Goal: Task Accomplishment & Management: Complete application form

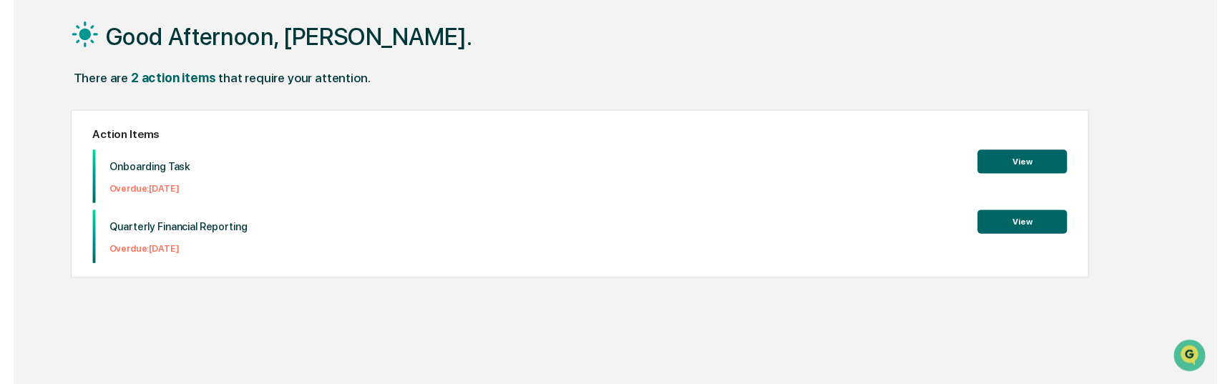
scroll to position [68, 0]
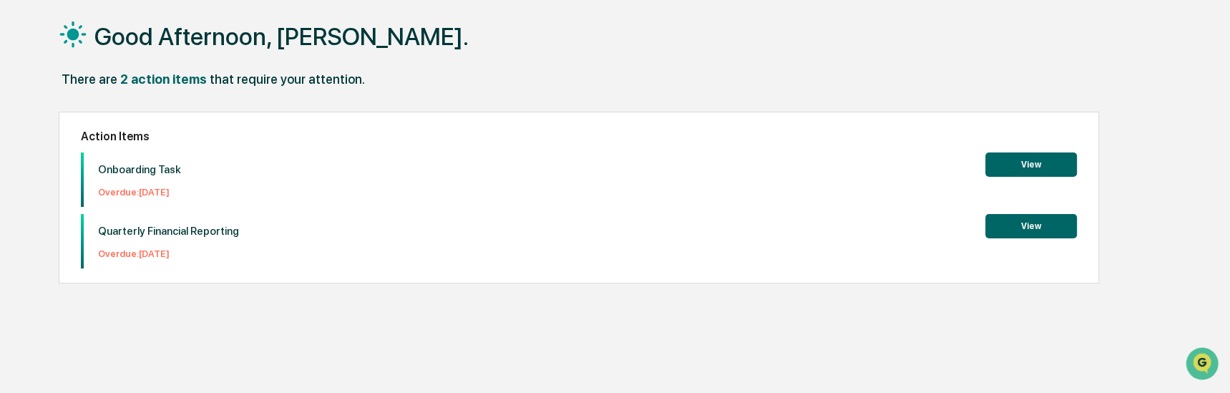
click at [1030, 168] on button "View" at bounding box center [1031, 164] width 92 height 24
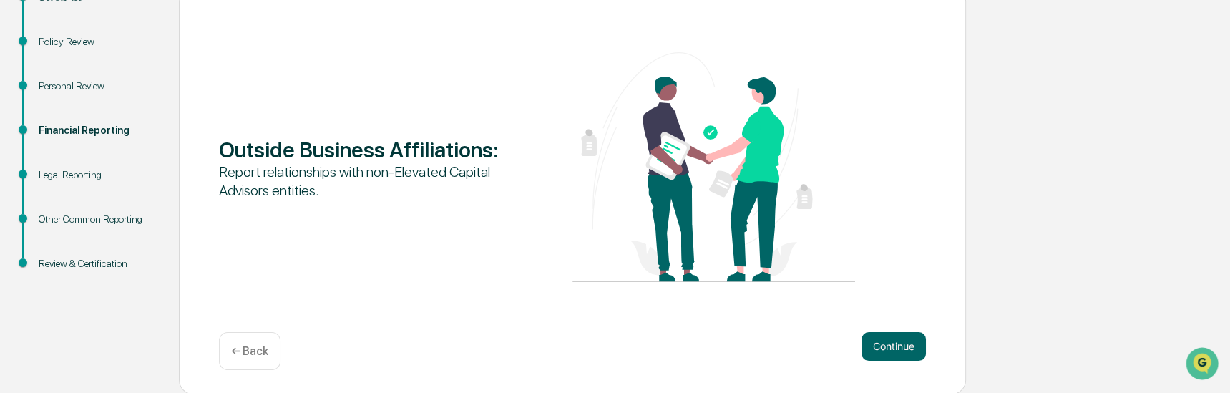
scroll to position [184, 0]
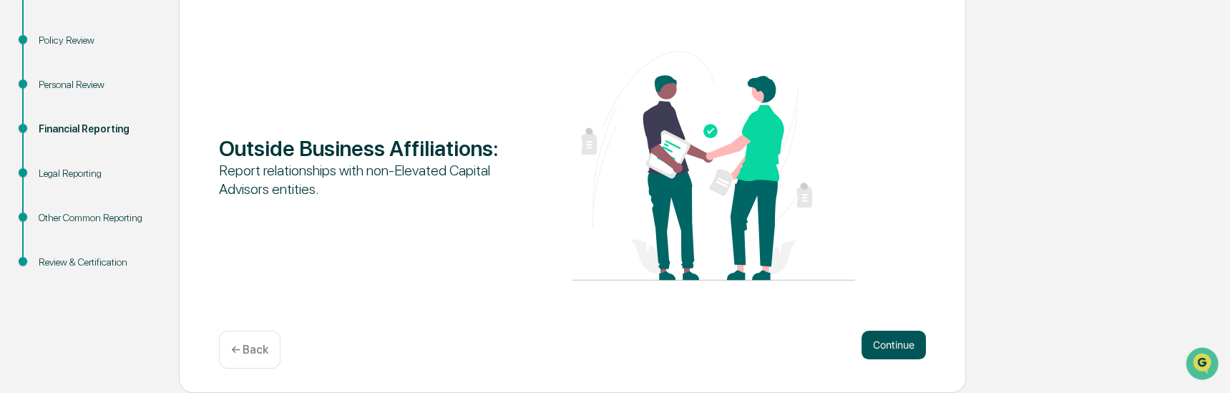
click at [886, 346] on button "Continue" at bounding box center [894, 345] width 64 height 29
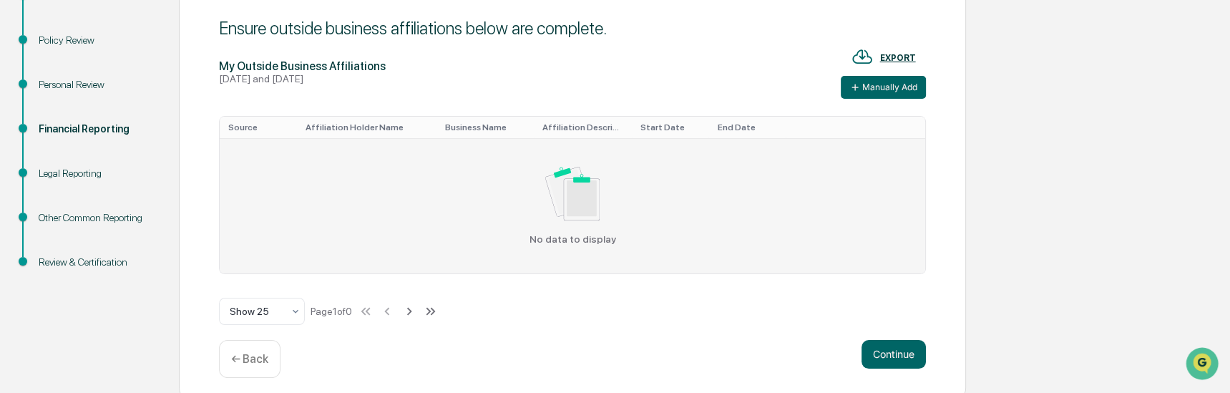
scroll to position [194, 0]
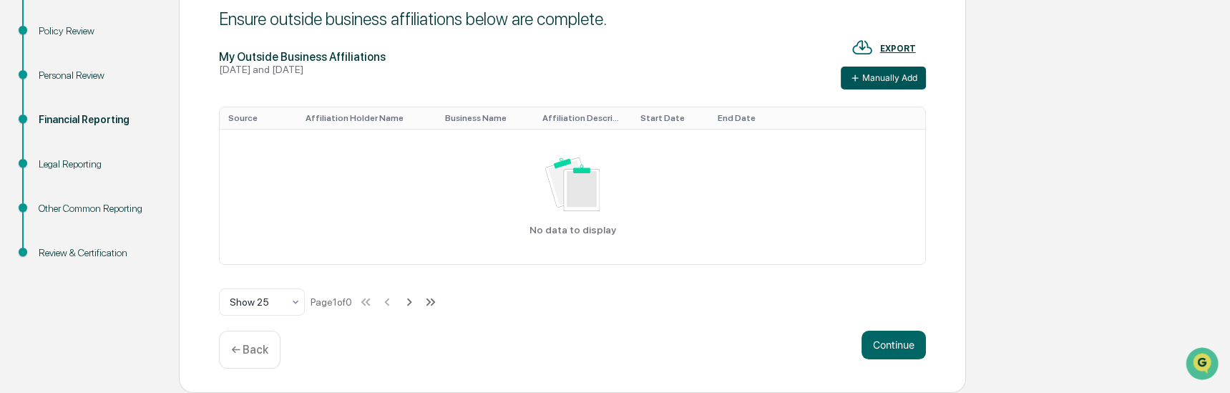
click at [872, 76] on button "Manually Add" at bounding box center [883, 78] width 85 height 23
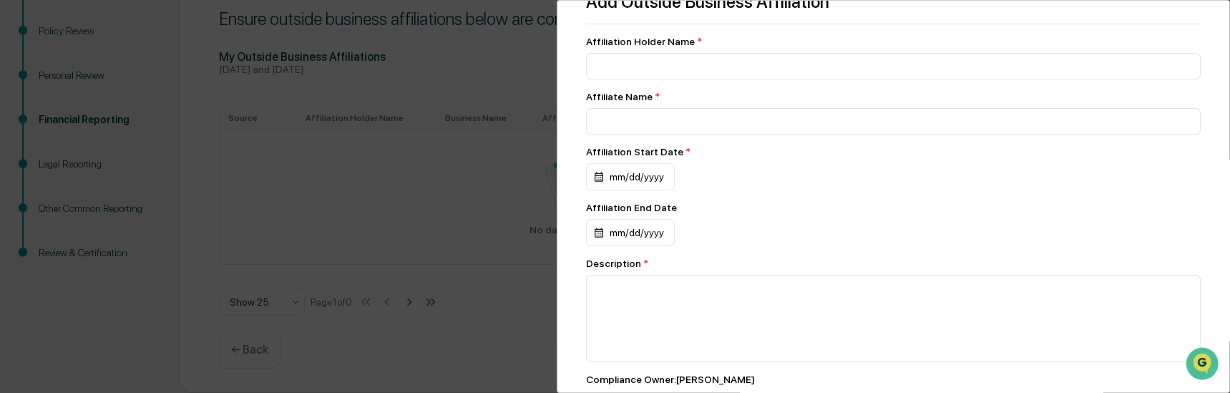
scroll to position [0, 0]
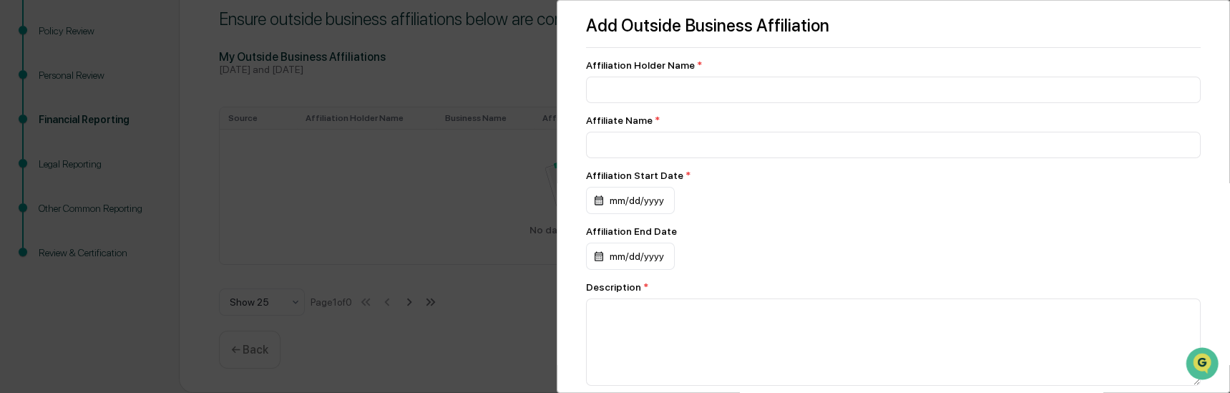
click at [506, 304] on div "Add Outside Business Affiliation Affiliation Holder Name * Affiliate Name * Aff…" at bounding box center [615, 196] width 1230 height 393
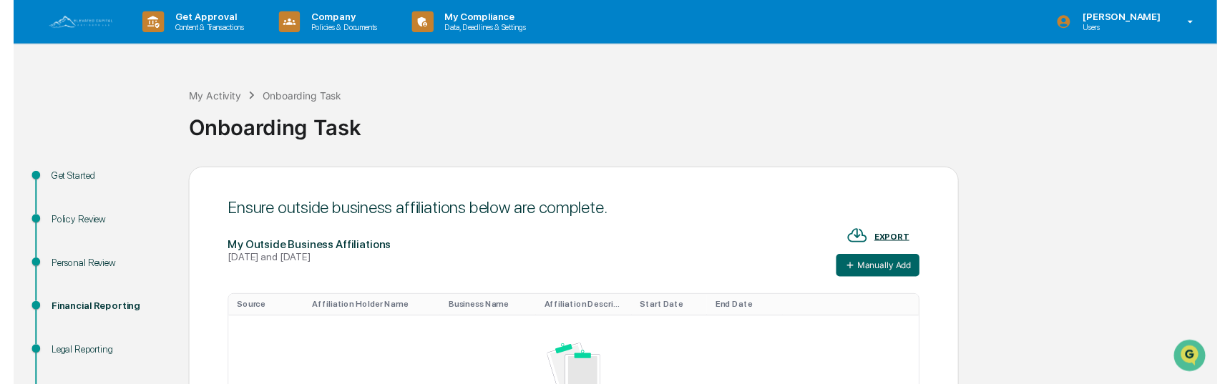
scroll to position [194, 0]
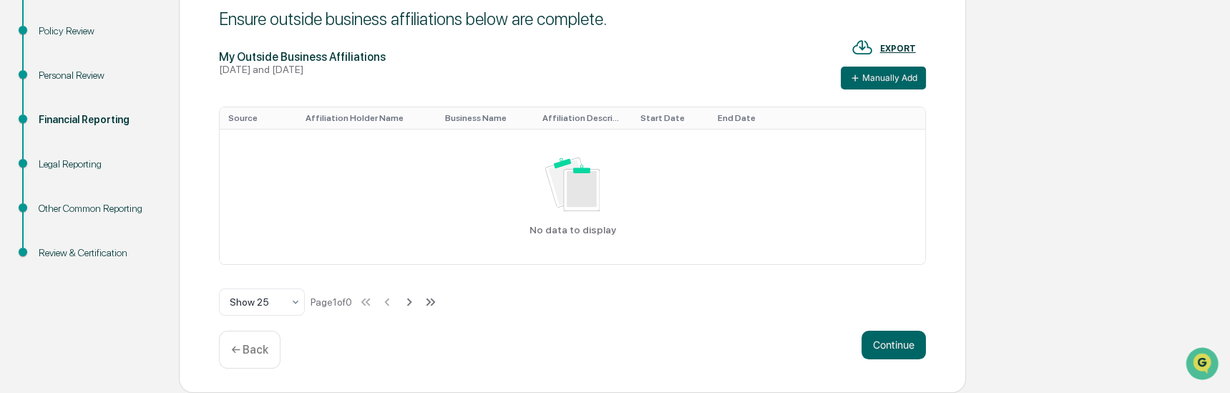
click at [62, 163] on div "Legal Reporting" at bounding box center [97, 164] width 117 height 15
click at [64, 163] on div "Legal Reporting" at bounding box center [97, 164] width 117 height 15
click at [897, 348] on button "Continue" at bounding box center [894, 345] width 64 height 29
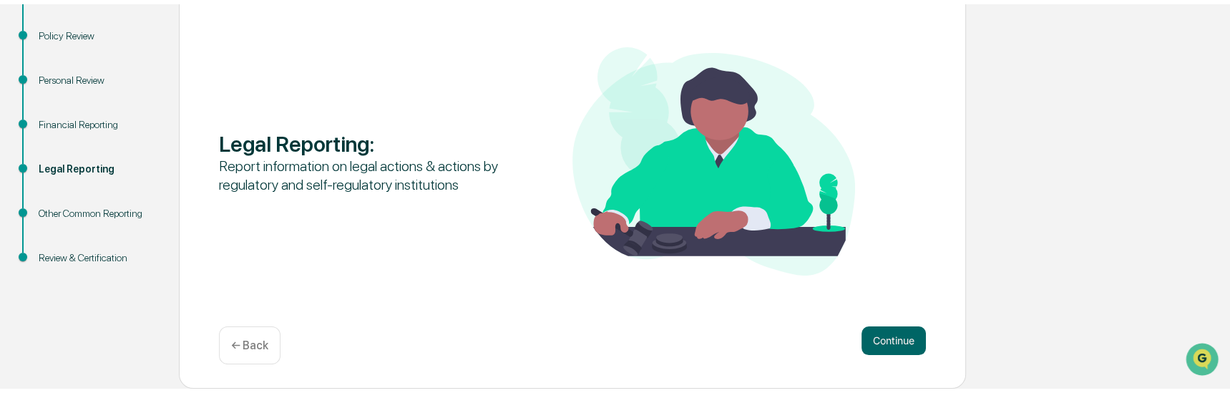
scroll to position [184, 0]
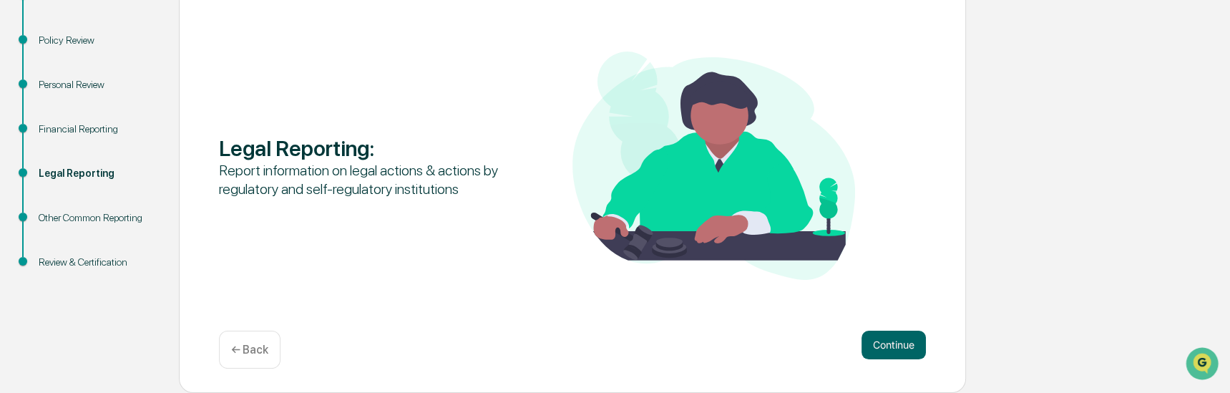
click at [74, 217] on div "Other Common Reporting" at bounding box center [97, 217] width 117 height 15
click at [910, 347] on button "Continue" at bounding box center [894, 345] width 64 height 29
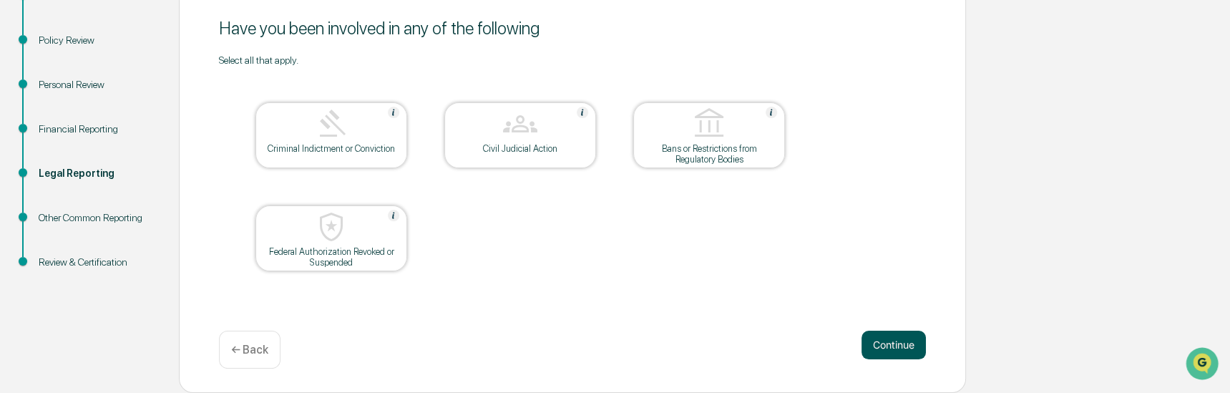
click at [902, 345] on button "Continue" at bounding box center [894, 345] width 64 height 29
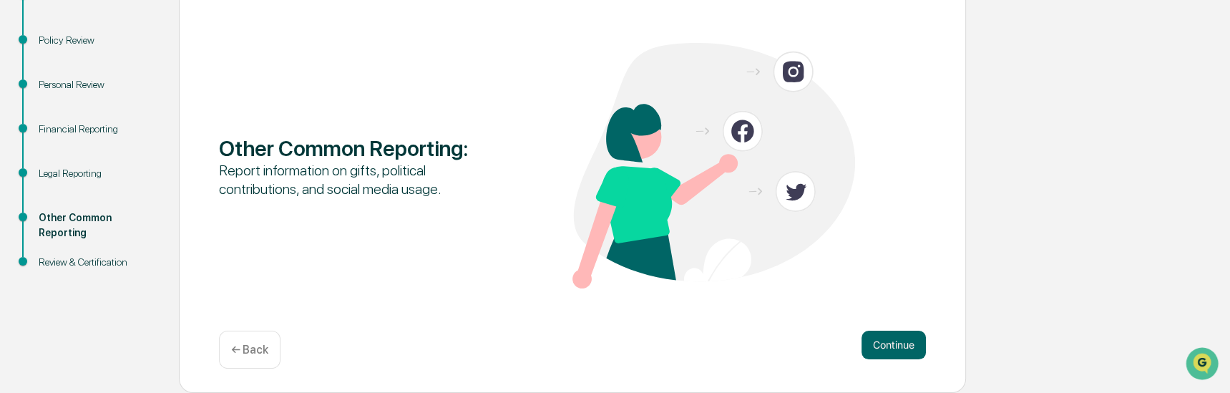
click at [51, 40] on div "Policy Review" at bounding box center [97, 40] width 117 height 15
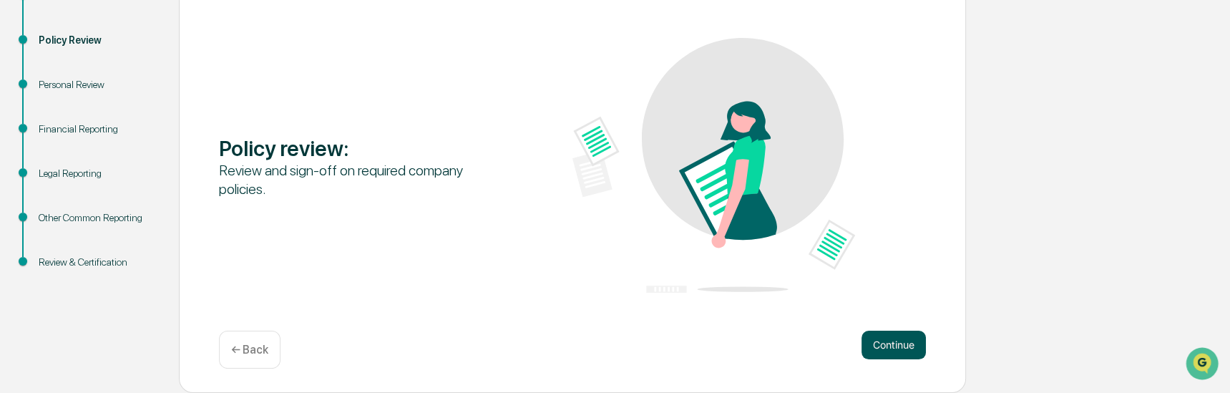
click at [890, 346] on button "Continue" at bounding box center [894, 345] width 64 height 29
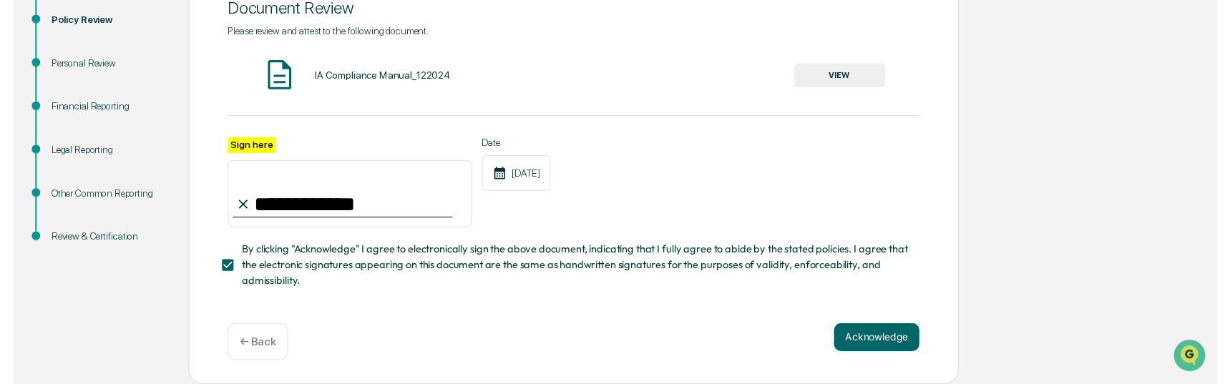
scroll to position [210, 0]
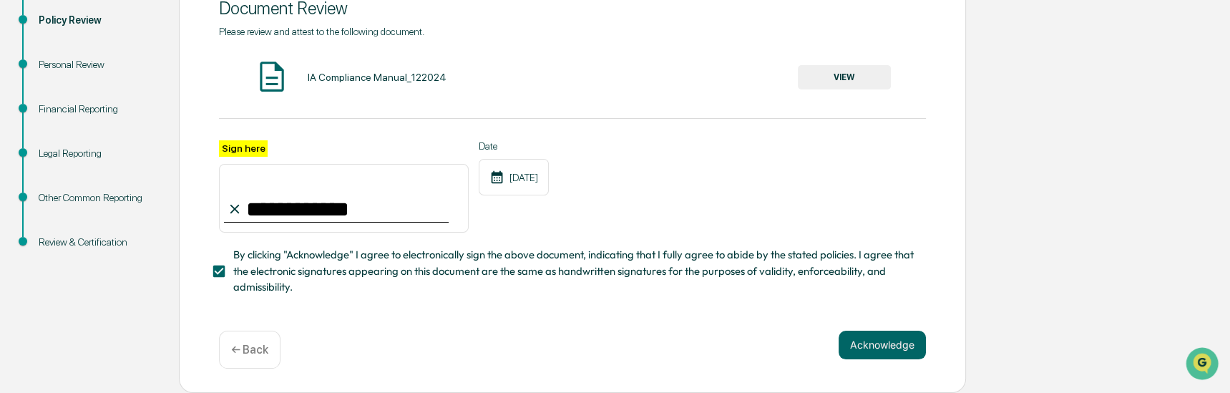
click at [277, 207] on input "**********" at bounding box center [344, 198] width 250 height 69
type input "**********"
click at [872, 342] on button "Acknowledge" at bounding box center [882, 345] width 87 height 29
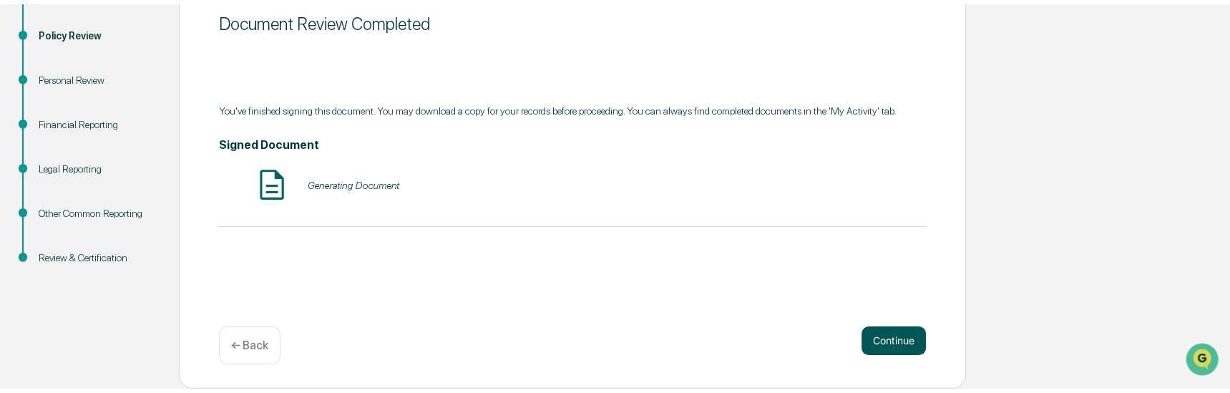
scroll to position [184, 0]
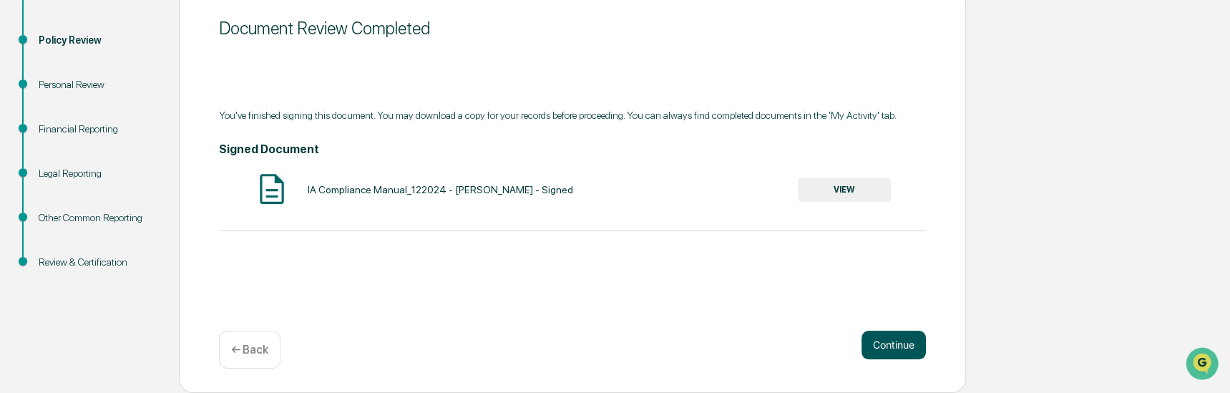
click at [882, 341] on button "Continue" at bounding box center [894, 345] width 64 height 29
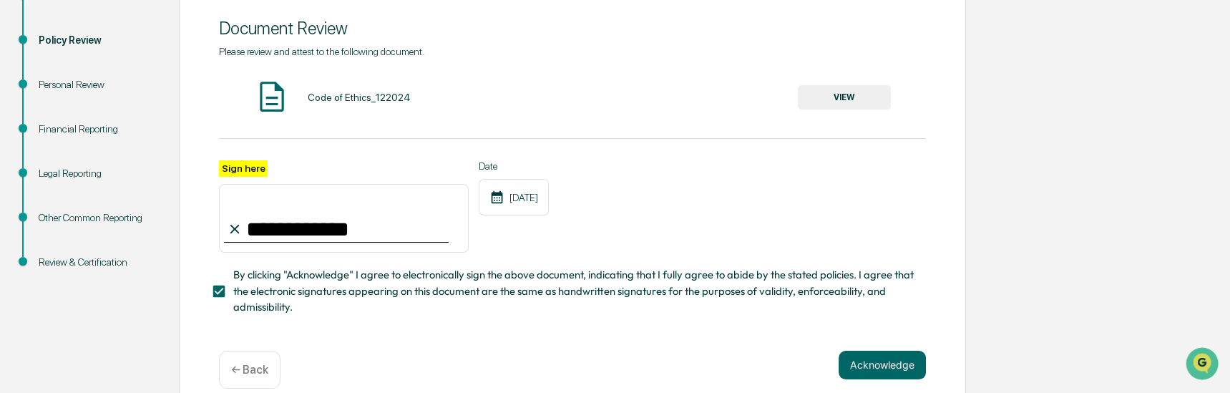
click at [277, 230] on input "**********" at bounding box center [344, 218] width 250 height 69
type input "**********"
click at [898, 368] on button "Acknowledge" at bounding box center [882, 365] width 87 height 29
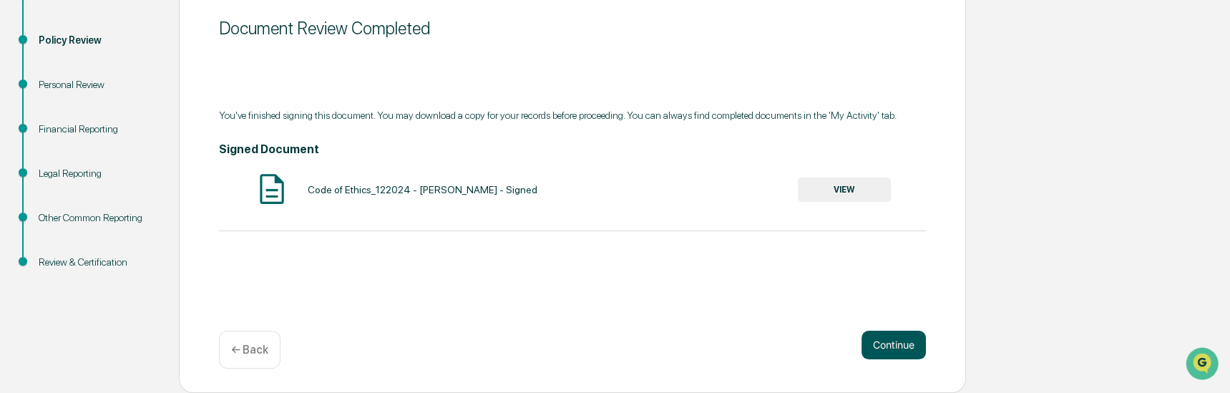
click at [897, 346] on button "Continue" at bounding box center [894, 345] width 64 height 29
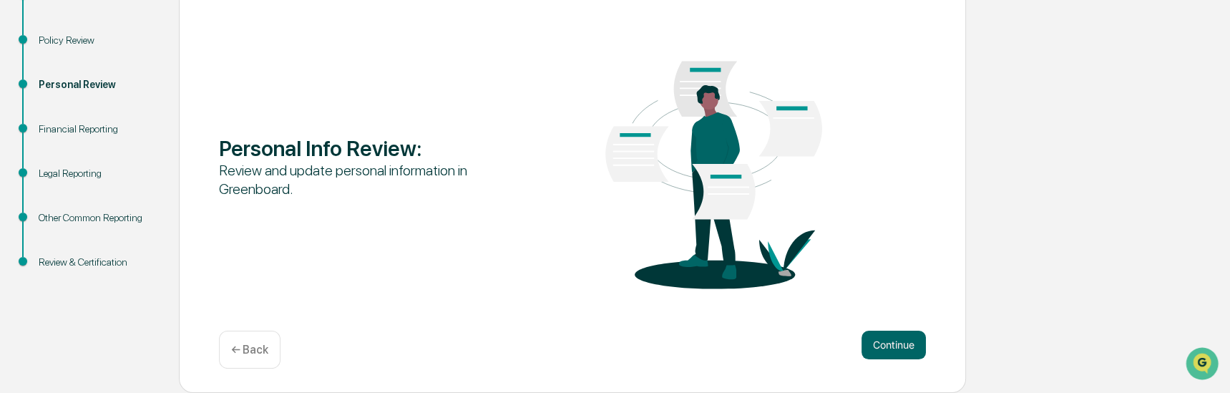
click at [897, 346] on button "Continue" at bounding box center [894, 345] width 64 height 29
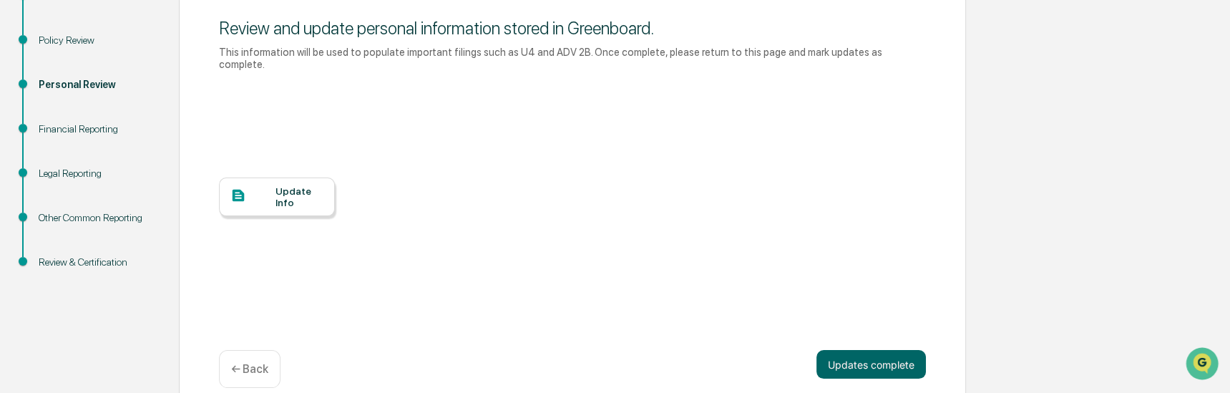
click at [283, 185] on div "Update Info" at bounding box center [300, 196] width 48 height 23
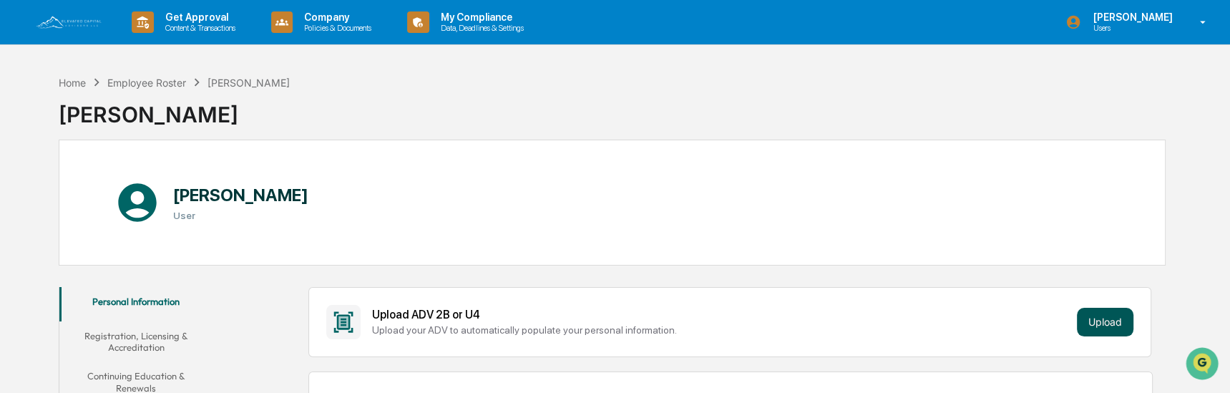
click at [1105, 322] on button "Upload" at bounding box center [1105, 322] width 57 height 29
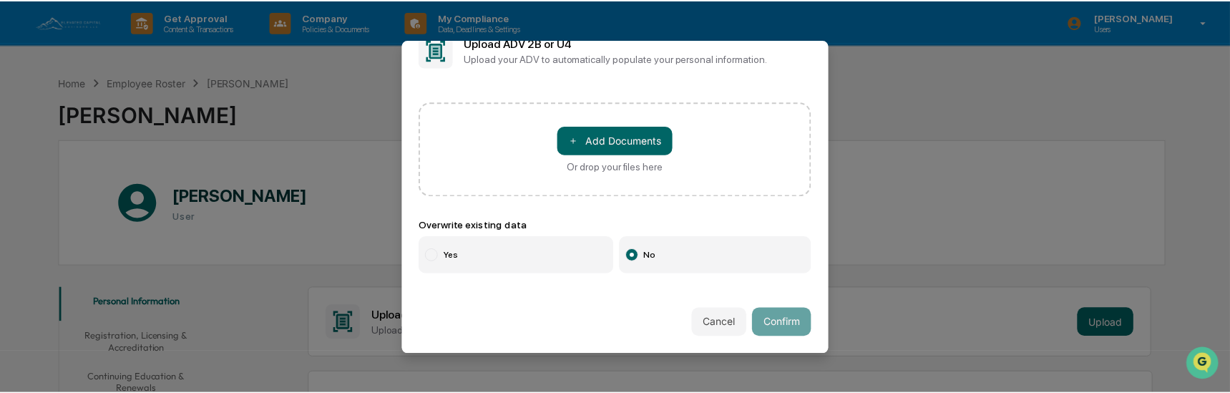
scroll to position [31, 0]
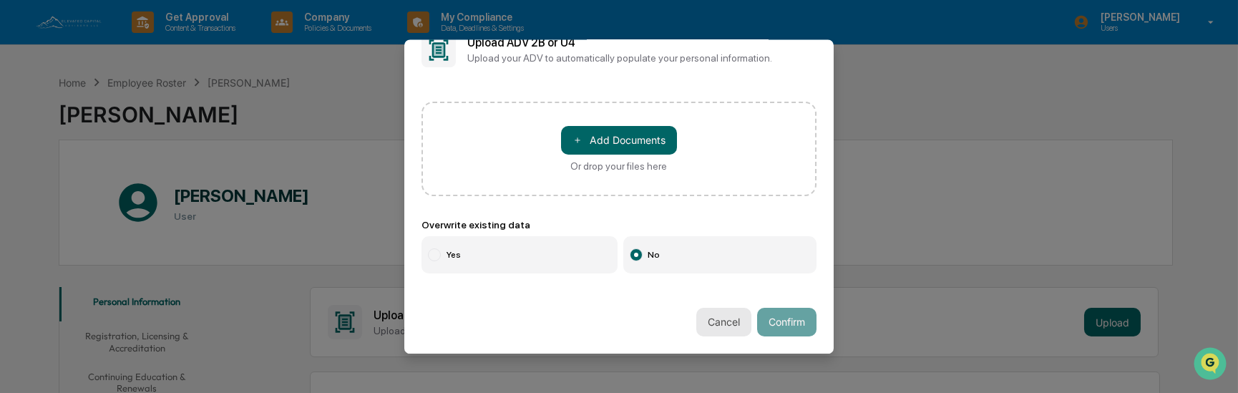
click at [701, 316] on button "Cancel" at bounding box center [723, 322] width 55 height 29
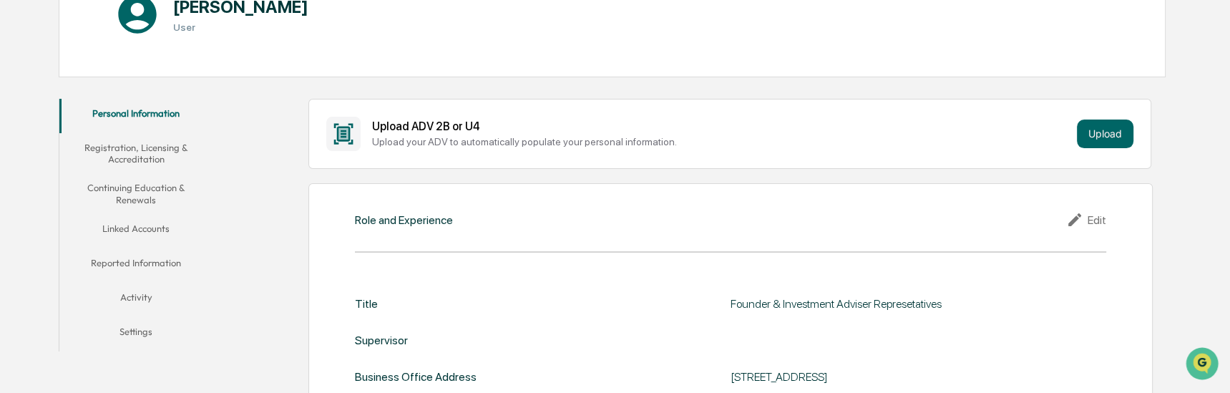
scroll to position [238, 0]
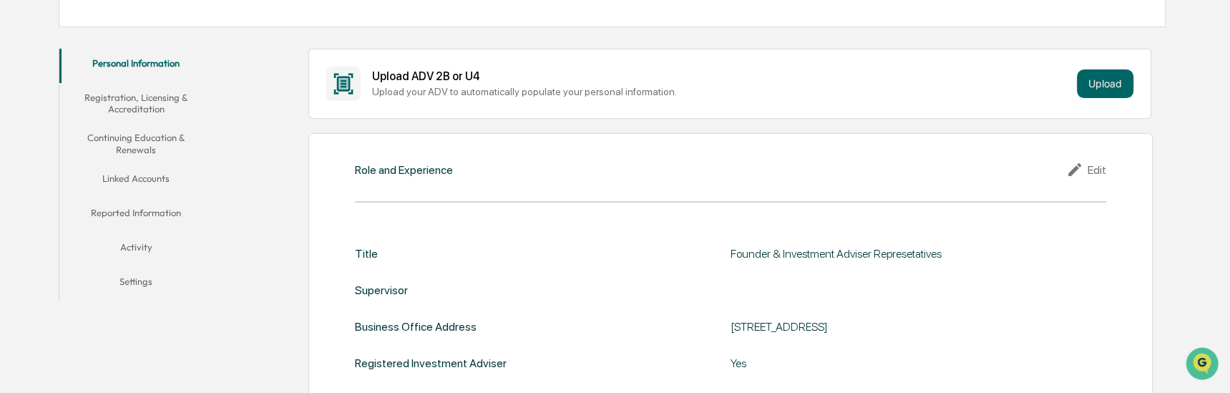
click at [136, 102] on button "Registration, Licensing & Accreditation" at bounding box center [136, 103] width 155 height 41
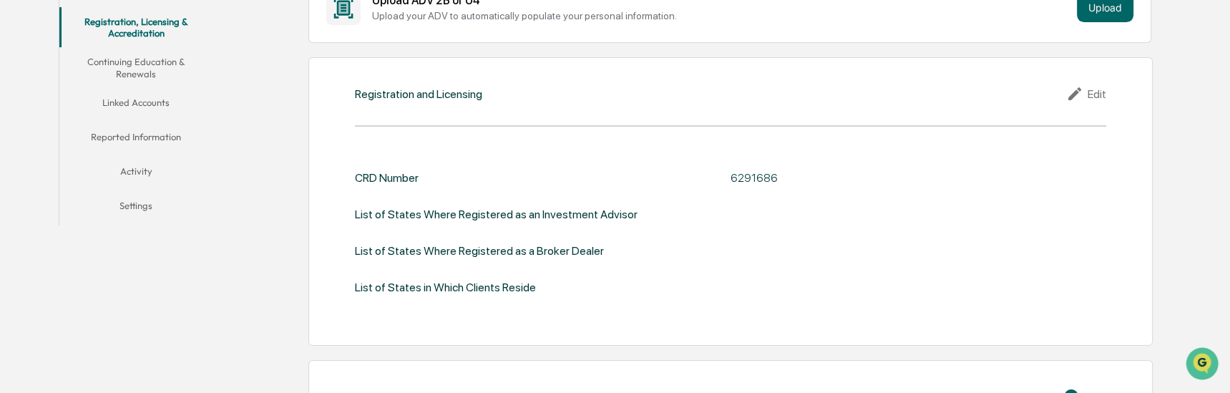
scroll to position [238, 0]
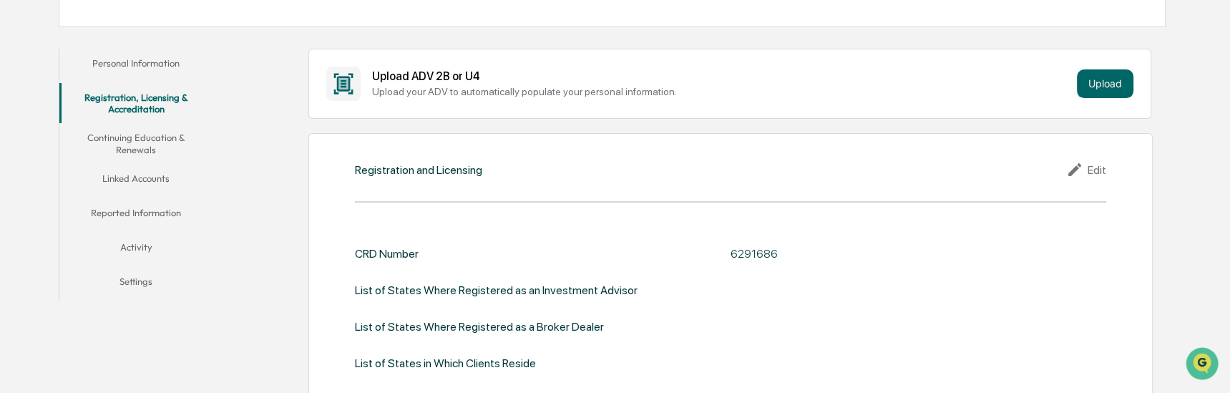
click at [128, 139] on button "Continuing Education & Renewals" at bounding box center [136, 143] width 155 height 41
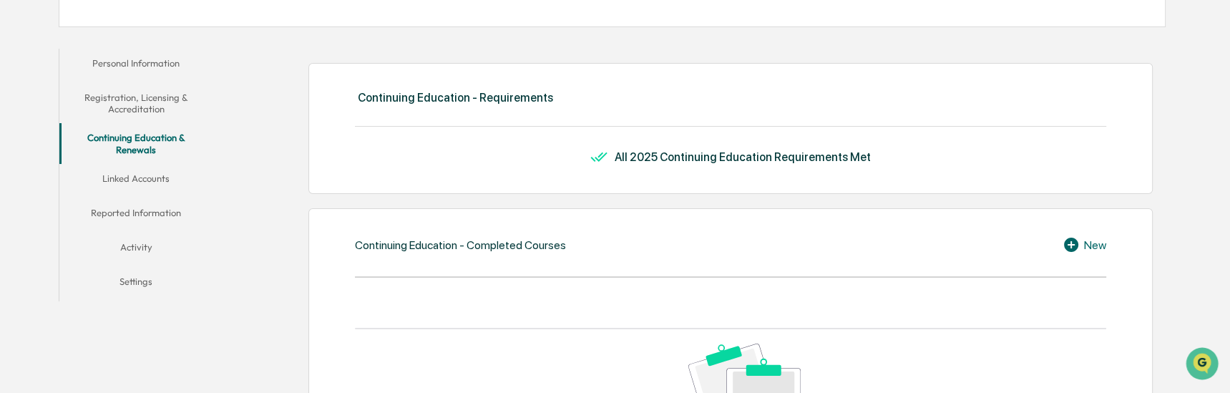
click at [135, 180] on button "Linked Accounts" at bounding box center [136, 181] width 155 height 34
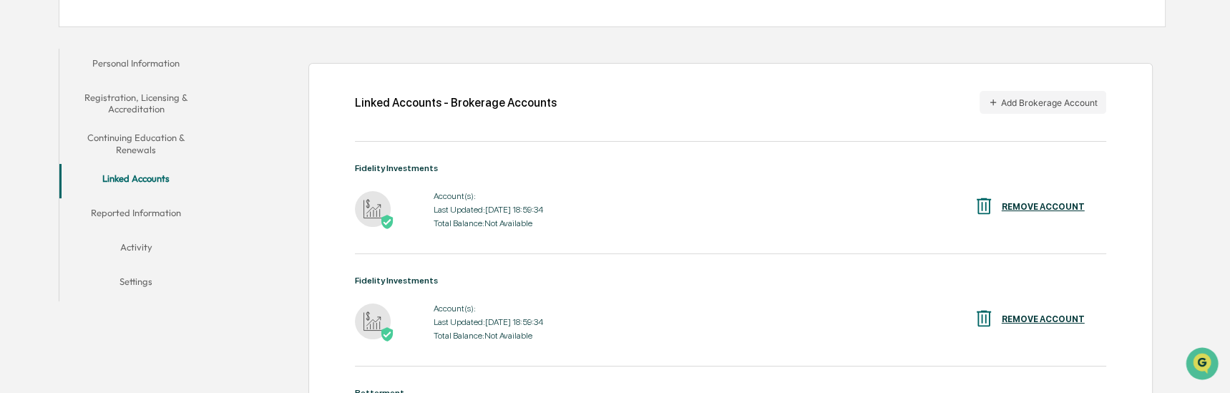
scroll to position [318, 0]
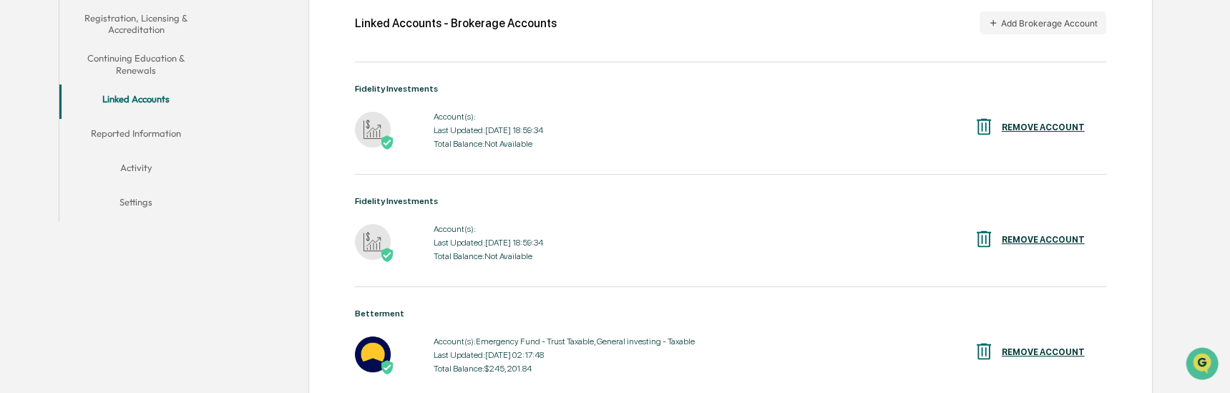
click at [162, 134] on button "Reported Information" at bounding box center [136, 136] width 155 height 34
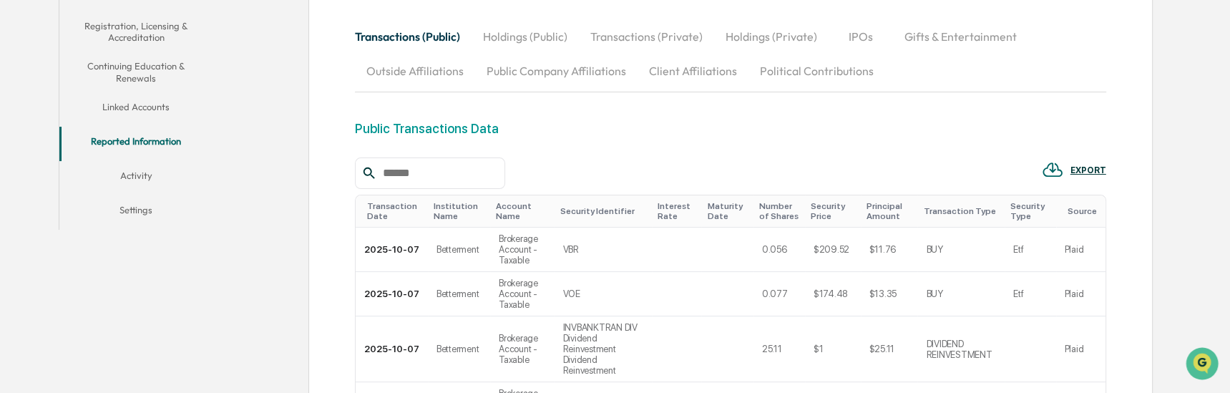
scroll to position [238, 0]
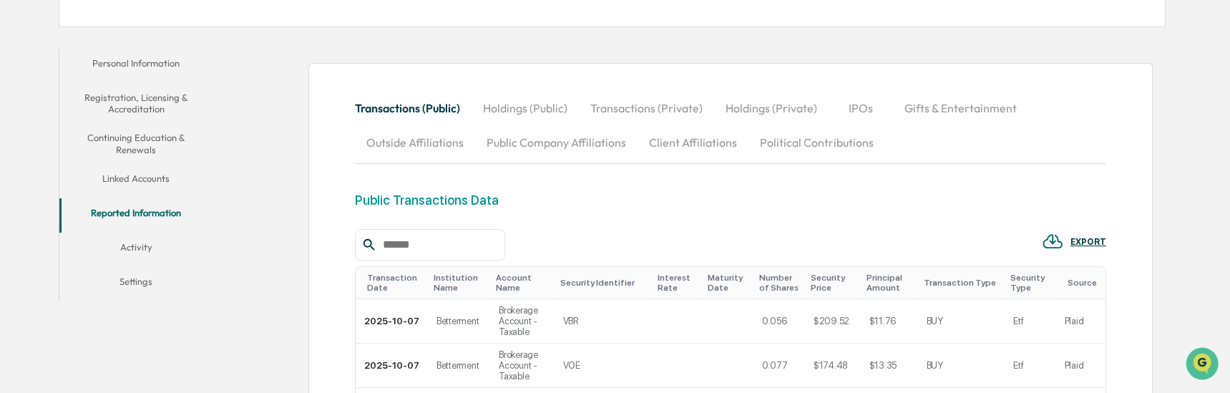
click at [144, 247] on button "Activity" at bounding box center [136, 250] width 155 height 34
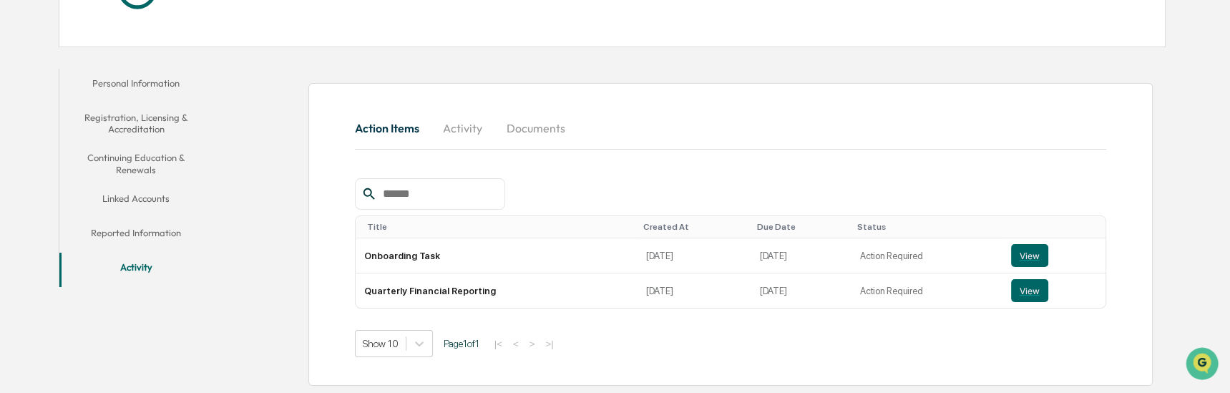
scroll to position [218, 0]
click at [137, 304] on button "Settings" at bounding box center [136, 304] width 155 height 34
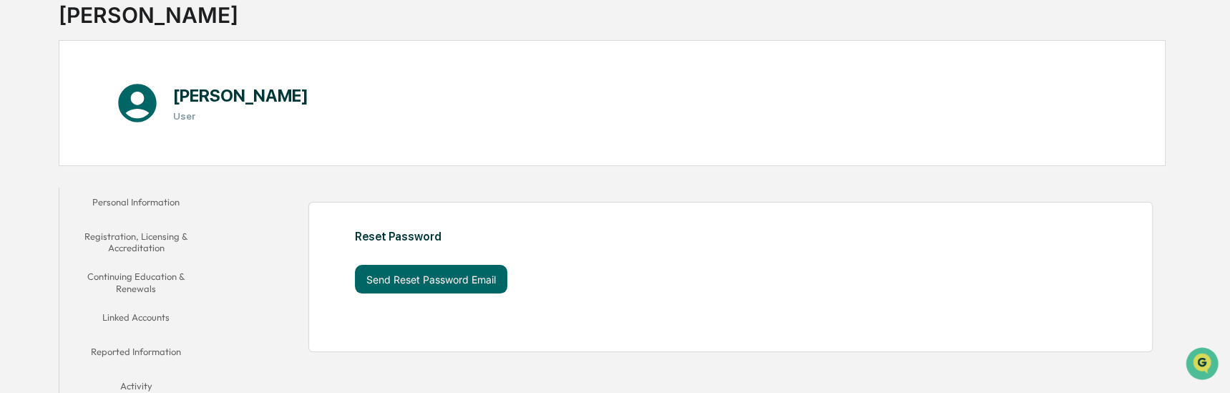
scroll to position [147, 0]
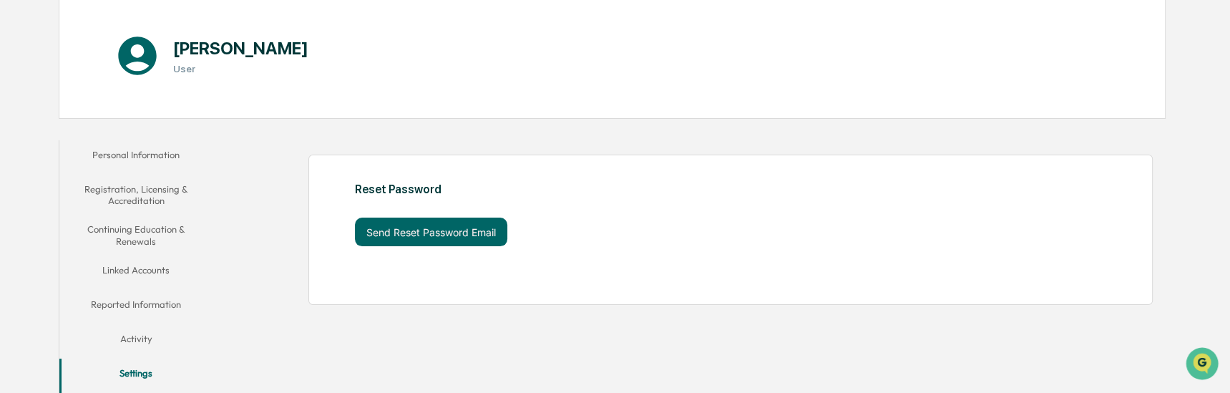
click at [149, 337] on button "Activity" at bounding box center [136, 341] width 155 height 34
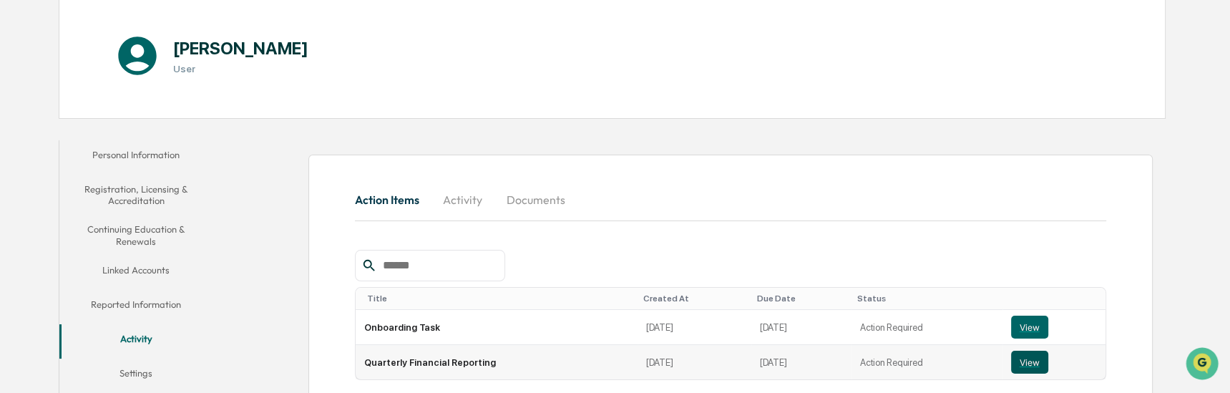
click at [1025, 365] on button "View" at bounding box center [1029, 362] width 37 height 23
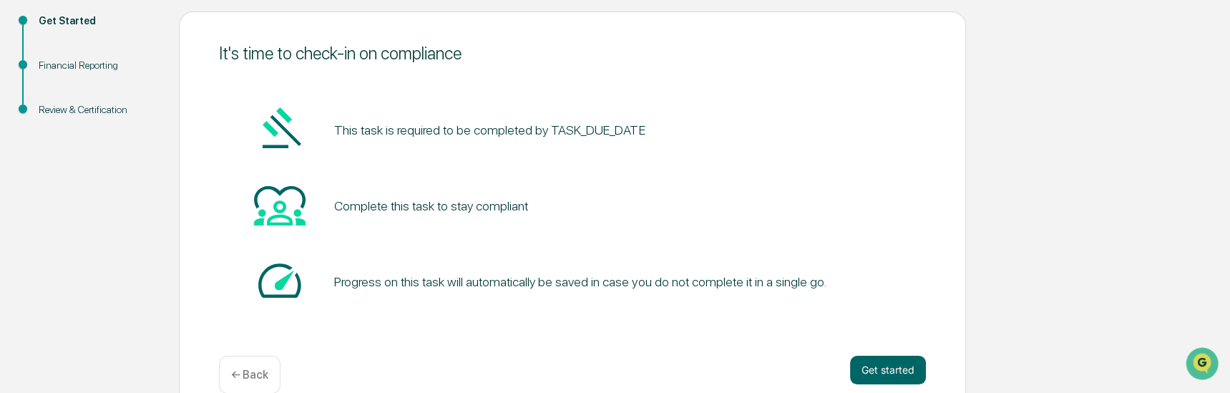
scroll to position [184, 0]
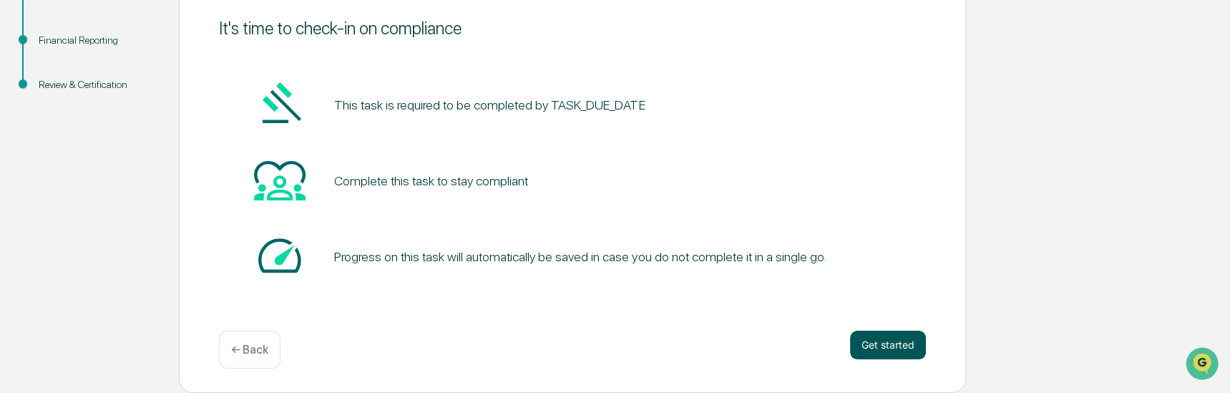
click at [884, 342] on button "Get started" at bounding box center [888, 345] width 76 height 29
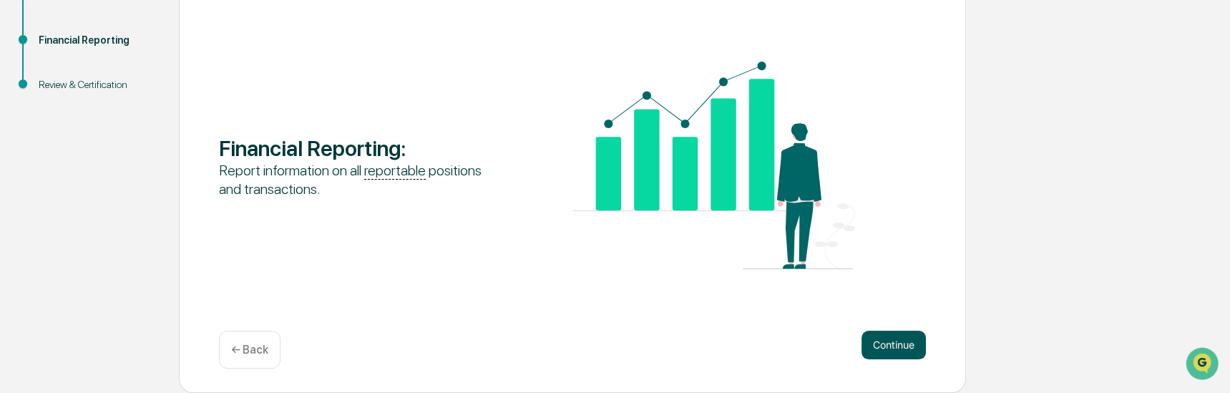
click at [911, 346] on button "Continue" at bounding box center [894, 345] width 64 height 29
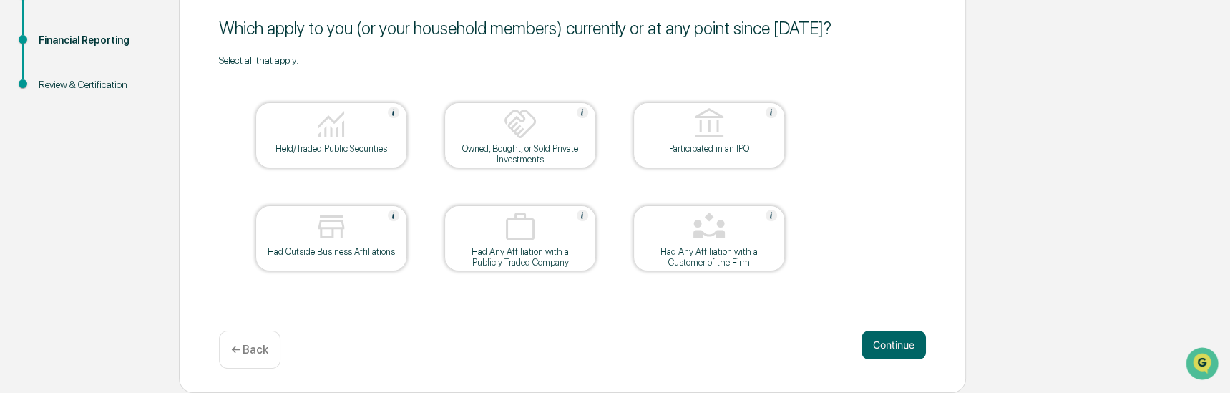
click at [324, 137] on img at bounding box center [331, 124] width 34 height 34
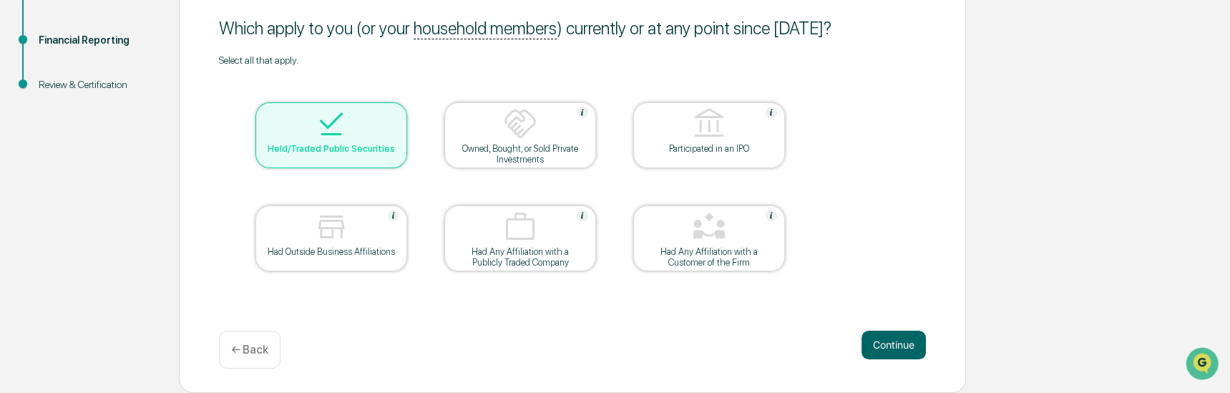
click at [333, 247] on div "Had Outside Business Affiliations" at bounding box center [331, 251] width 129 height 11
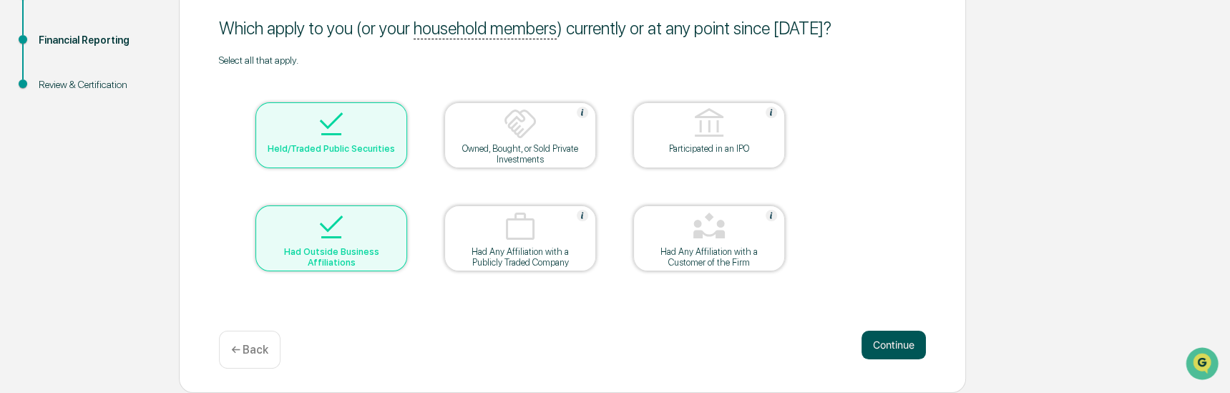
click at [910, 351] on button "Continue" at bounding box center [894, 345] width 64 height 29
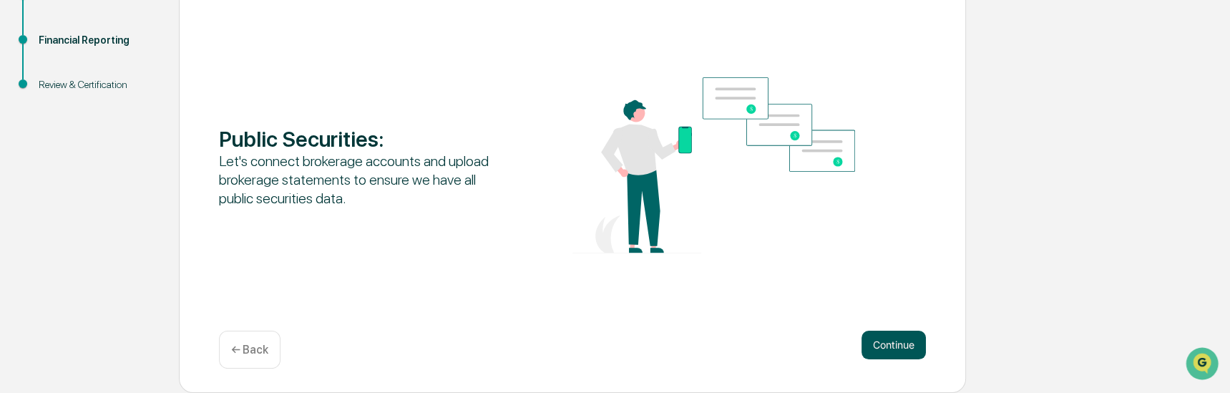
click at [905, 348] on button "Continue" at bounding box center [894, 345] width 64 height 29
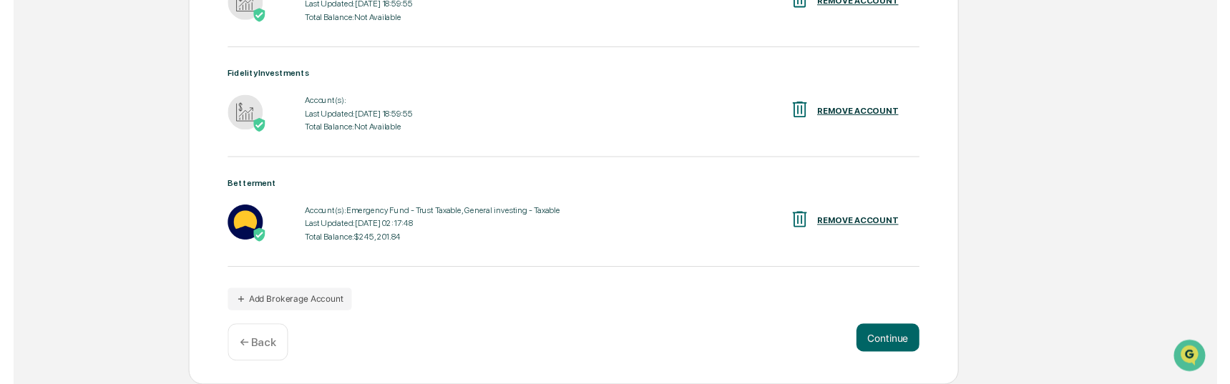
scroll to position [394, 0]
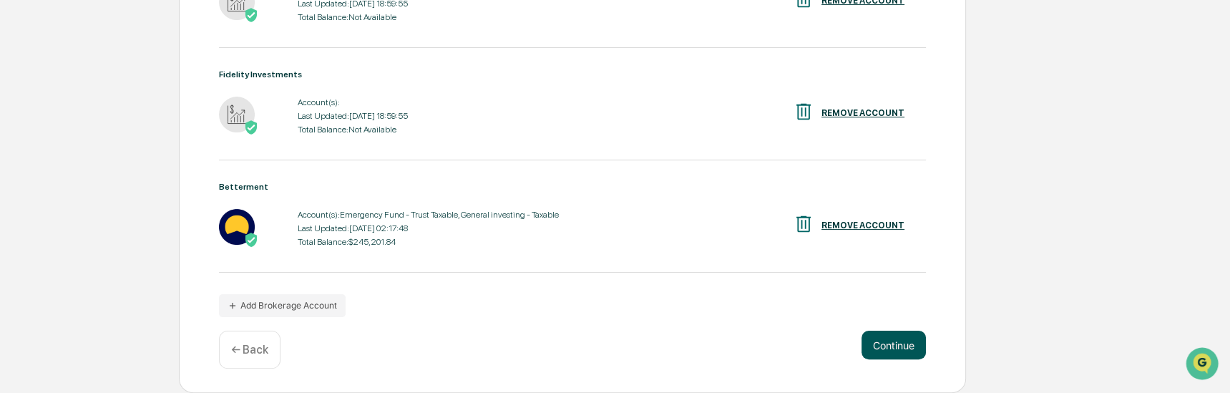
click at [886, 344] on button "Continue" at bounding box center [894, 345] width 64 height 29
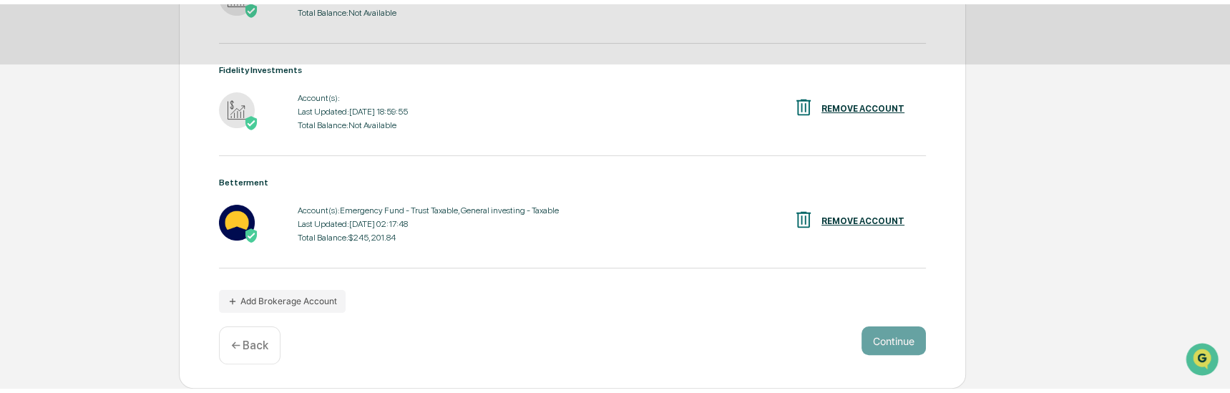
scroll to position [184, 0]
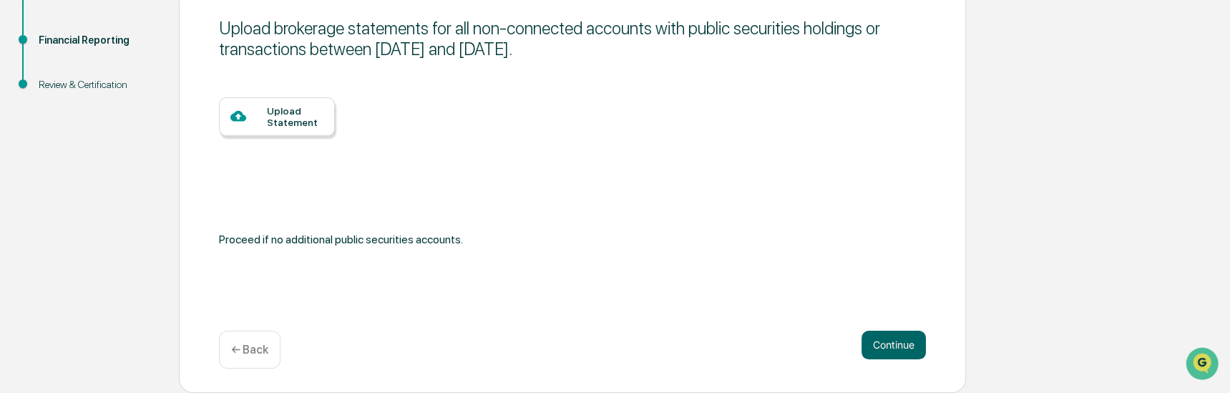
click at [250, 346] on p "← Back" at bounding box center [249, 350] width 37 height 14
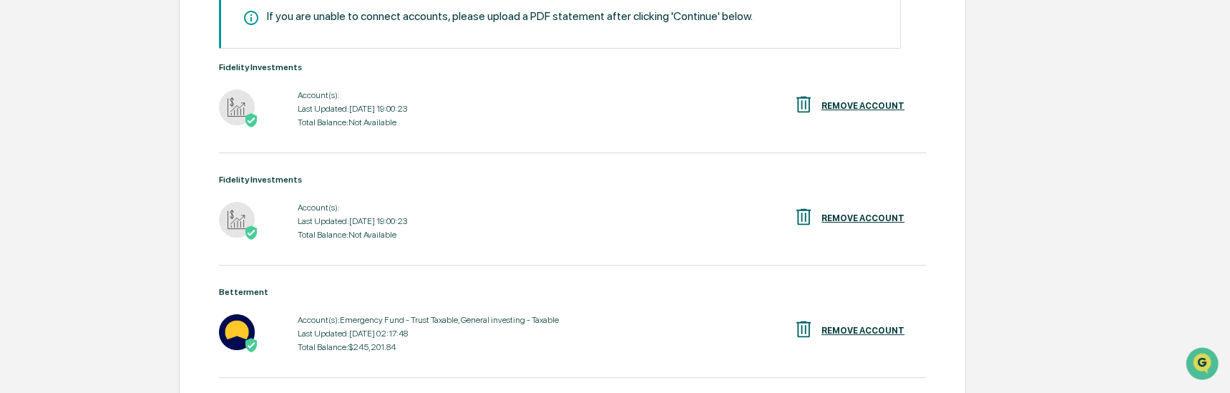
scroll to position [315, 0]
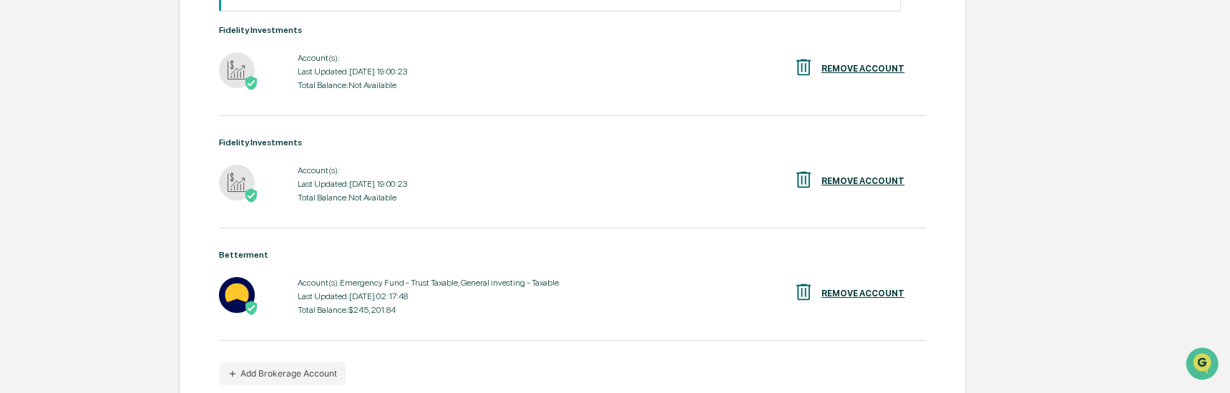
click at [233, 69] on img at bounding box center [237, 70] width 36 height 36
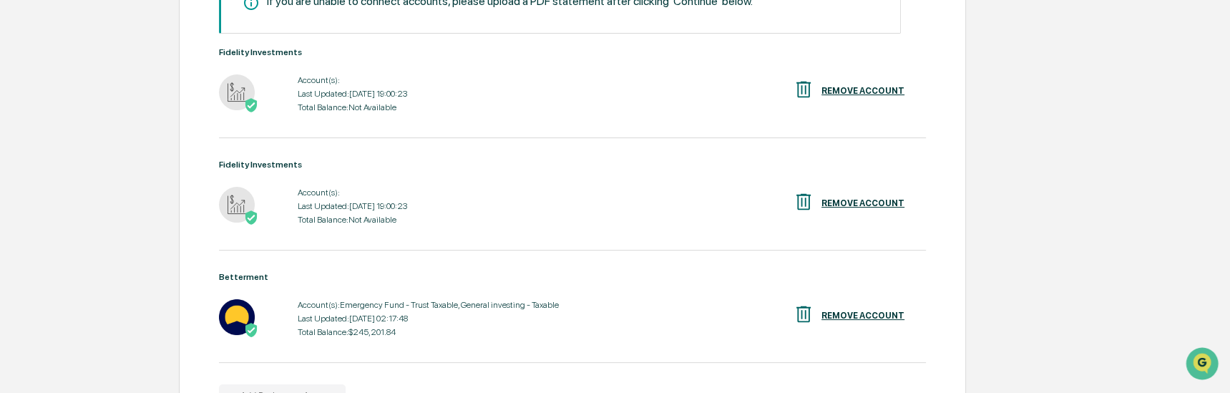
scroll to position [156, 0]
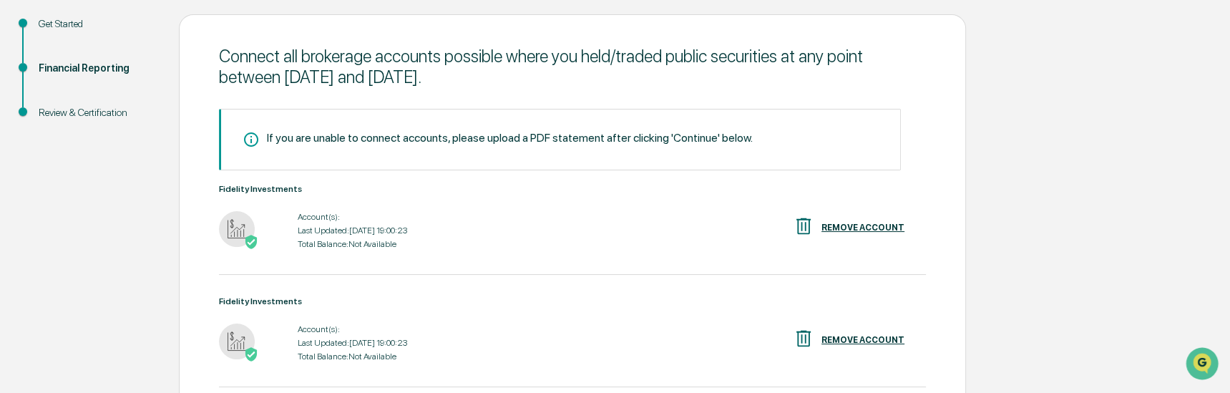
click at [319, 220] on div "Account(s):" at bounding box center [352, 217] width 109 height 10
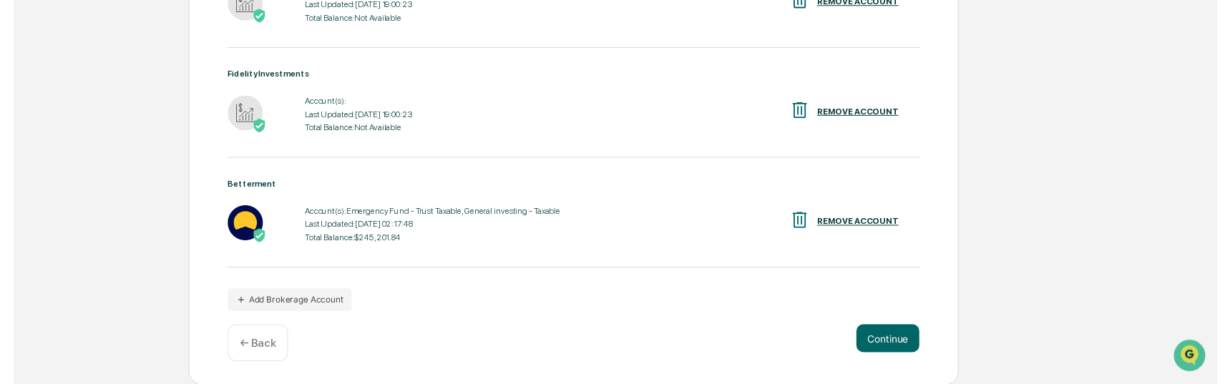
scroll to position [394, 0]
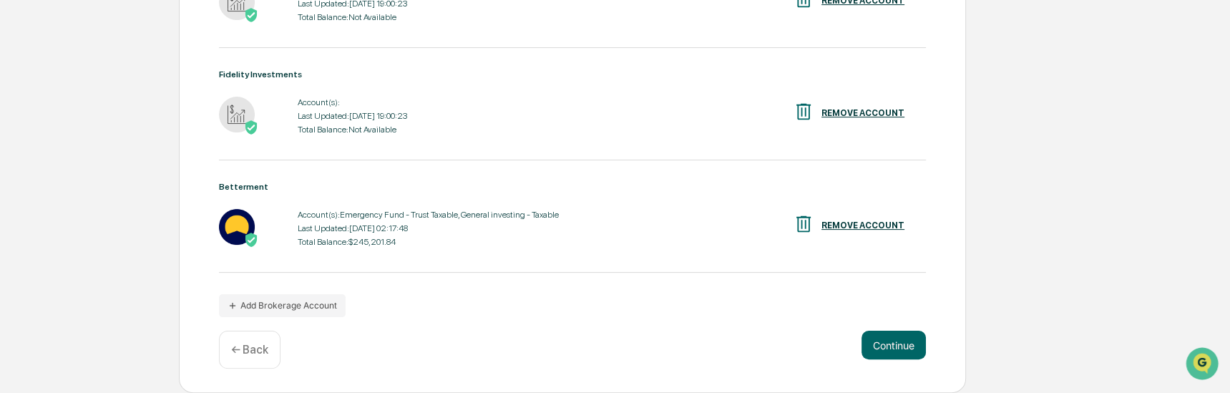
click at [240, 339] on div "← Back" at bounding box center [250, 350] width 62 height 38
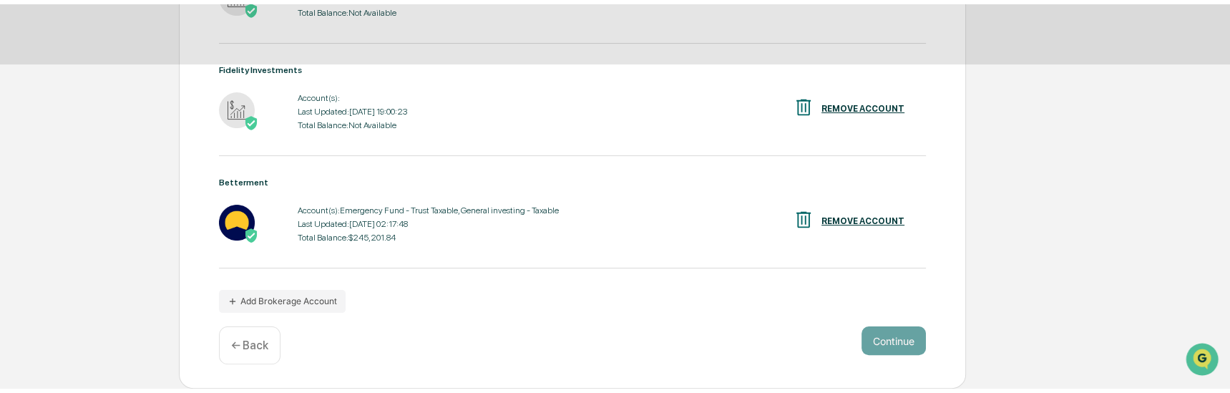
scroll to position [184, 0]
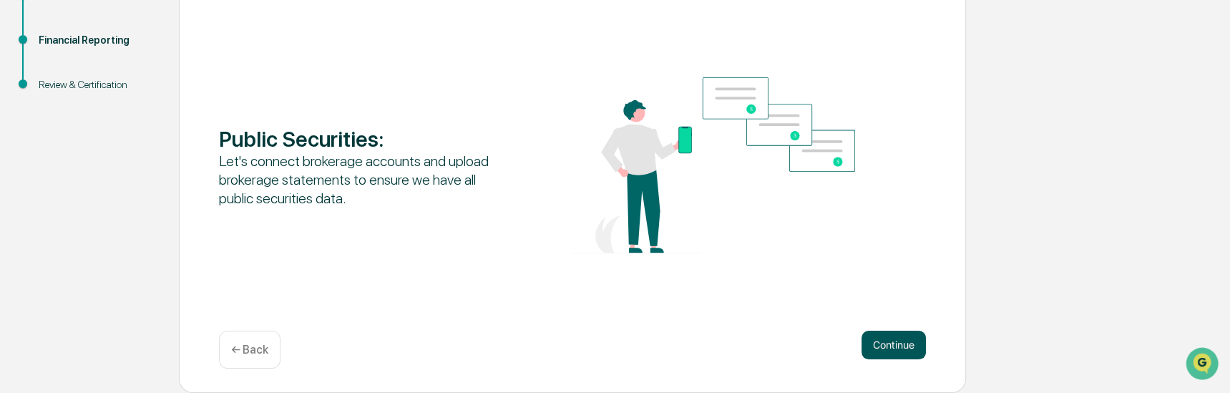
click at [895, 350] on button "Continue" at bounding box center [894, 345] width 64 height 29
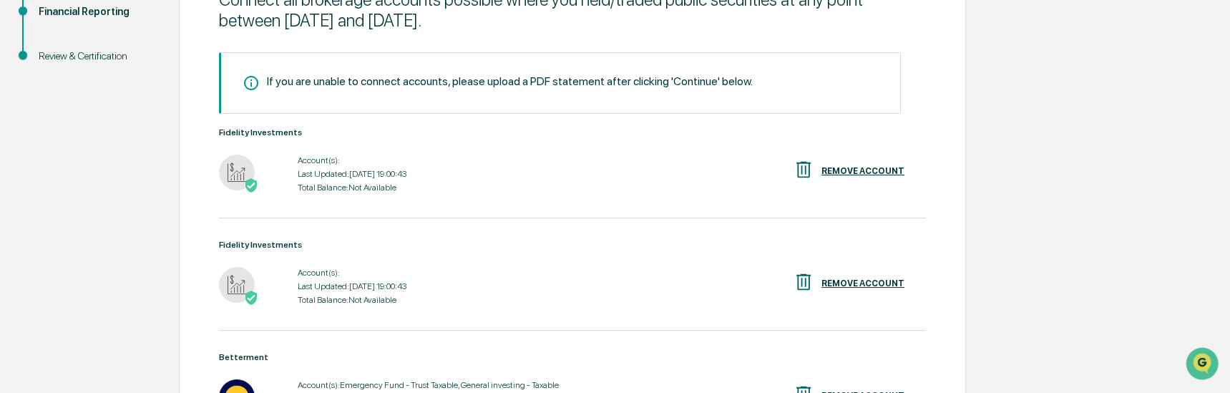
scroll to position [318, 0]
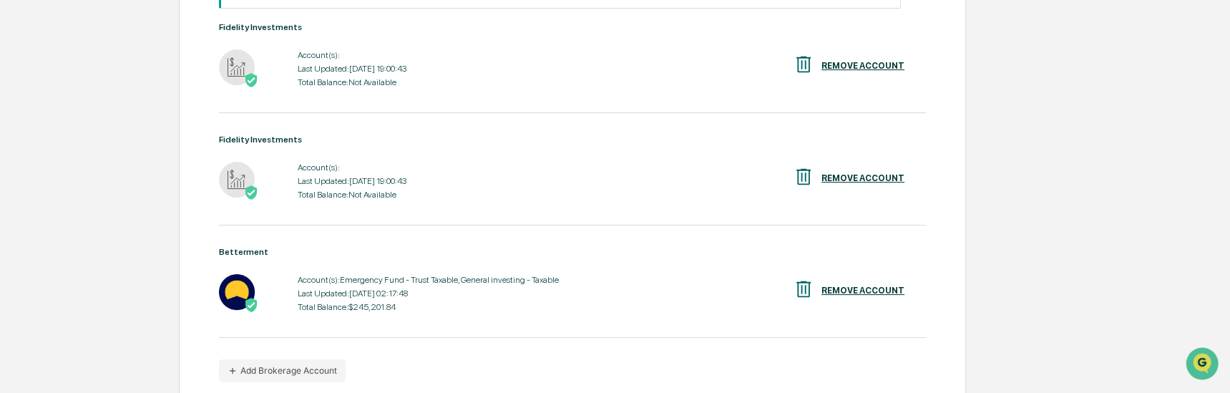
click at [344, 186] on div "Last Updated: 2025-10-13 19:00:43" at bounding box center [352, 181] width 109 height 10
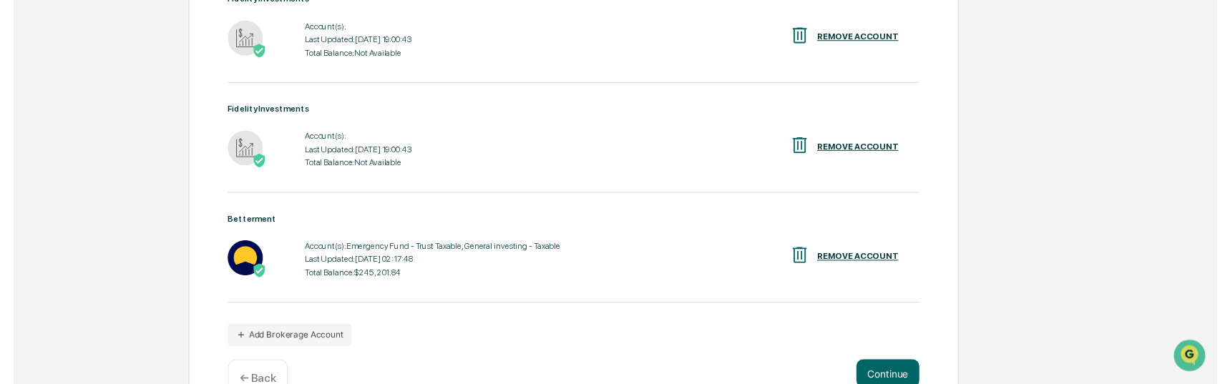
scroll to position [394, 0]
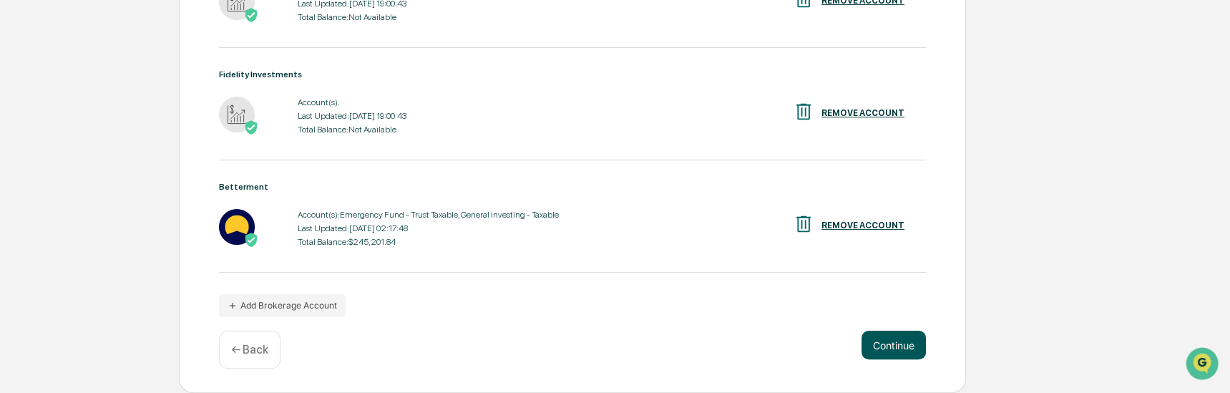
click at [902, 346] on button "Continue" at bounding box center [894, 345] width 64 height 29
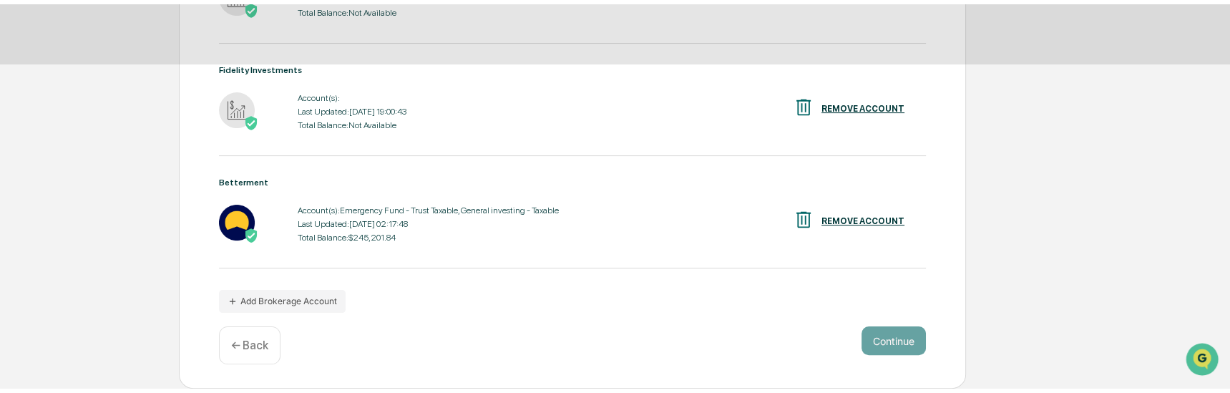
scroll to position [184, 0]
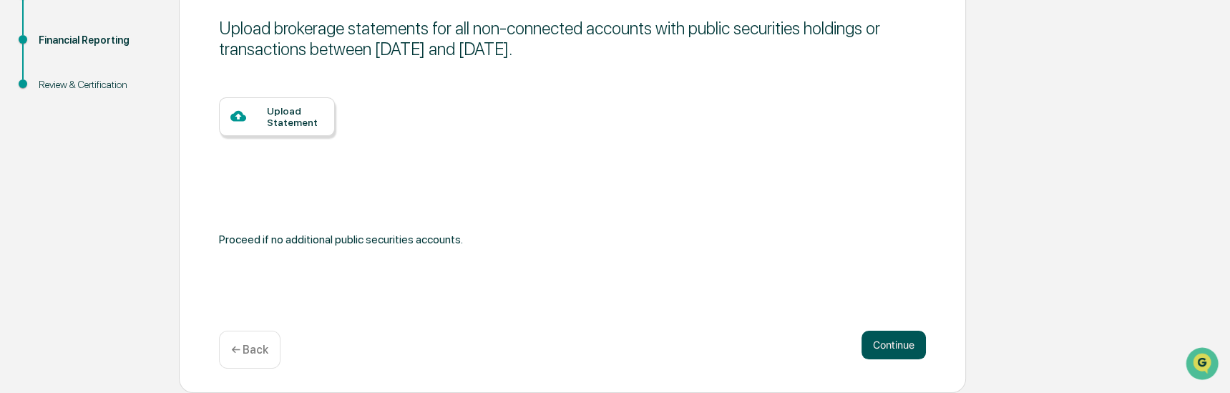
click at [902, 346] on button "Continue" at bounding box center [894, 345] width 64 height 29
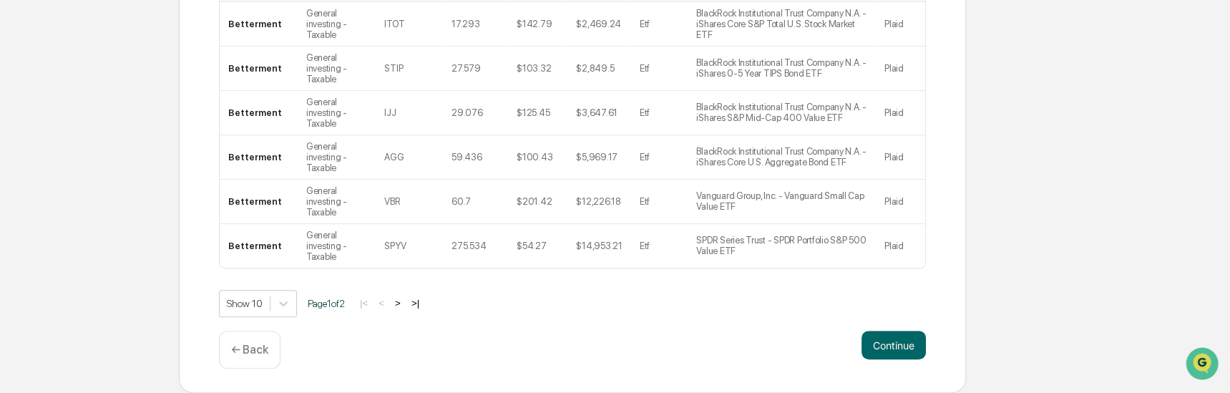
scroll to position [516, 0]
click at [405, 303] on button ">" at bounding box center [398, 303] width 14 height 12
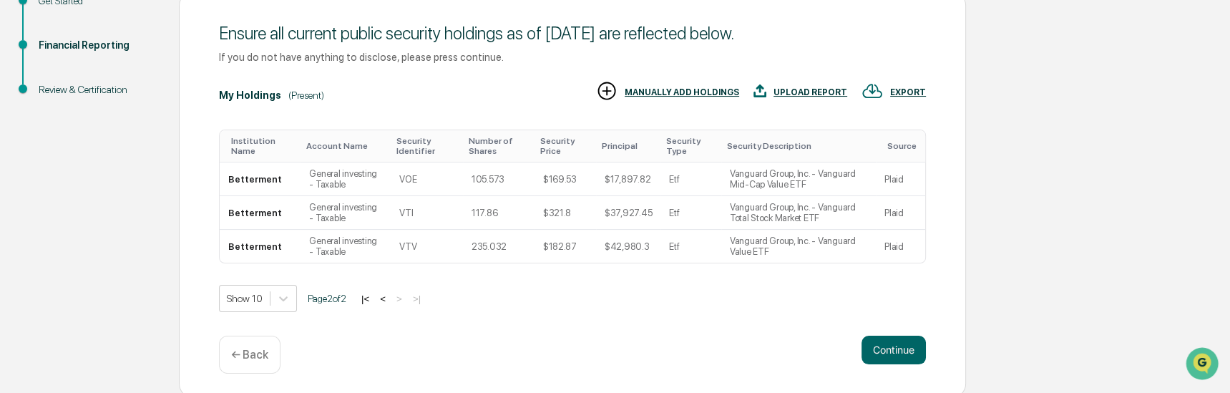
scroll to position [184, 0]
